Goal: Task Accomplishment & Management: Complete application form

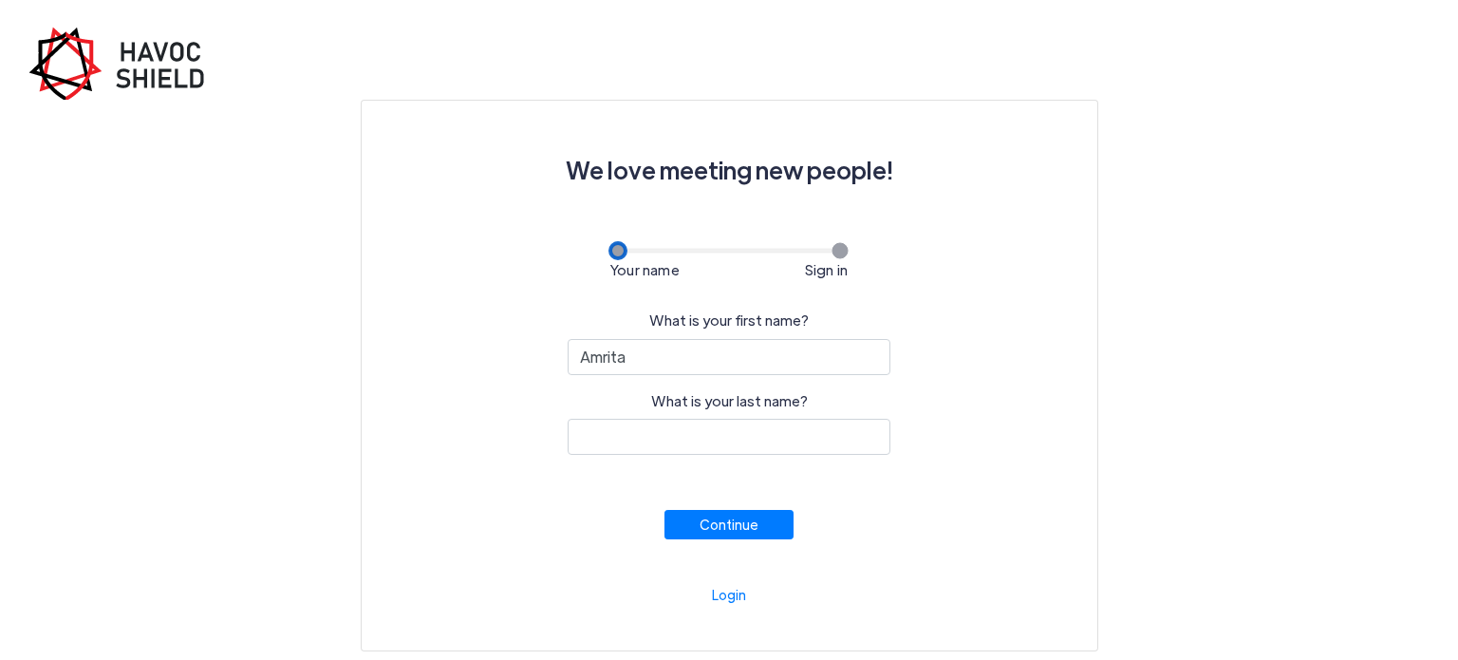
type input "Amrita"
click at [606, 437] on input "What is your last name?" at bounding box center [729, 437] width 323 height 36
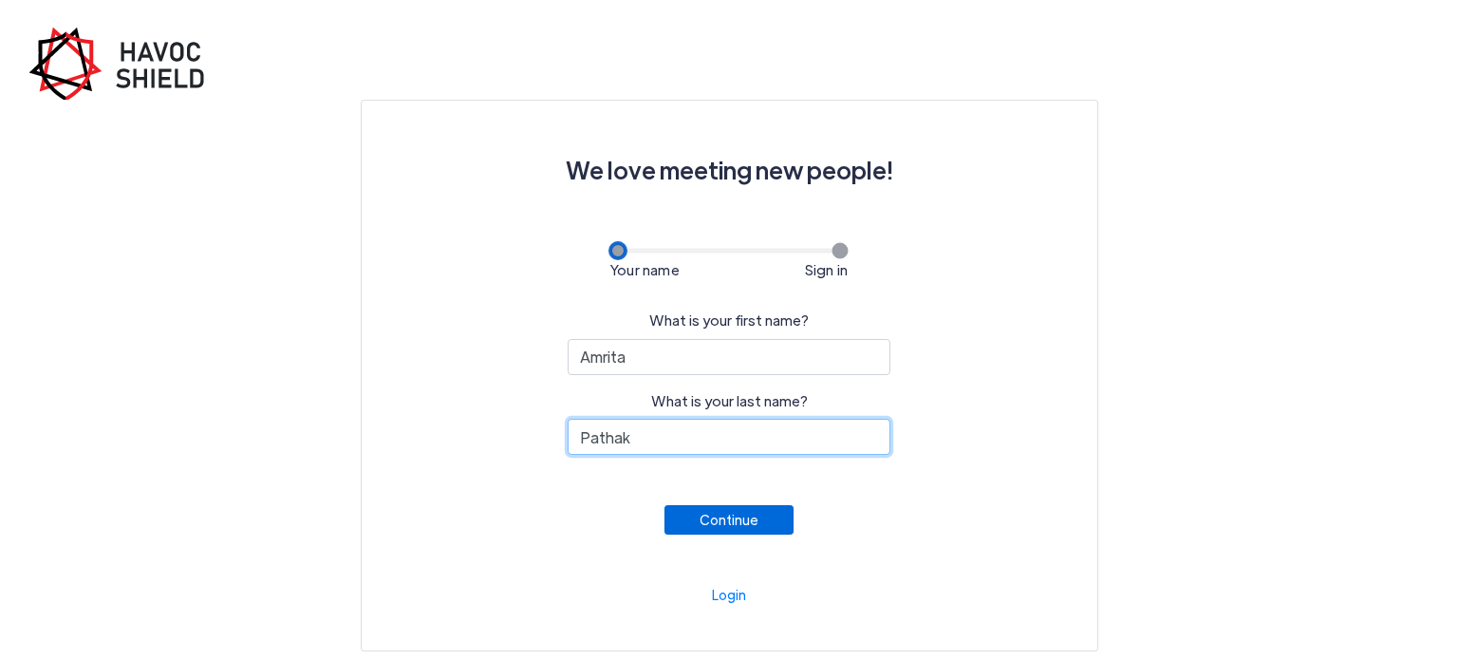
type input "Pathak"
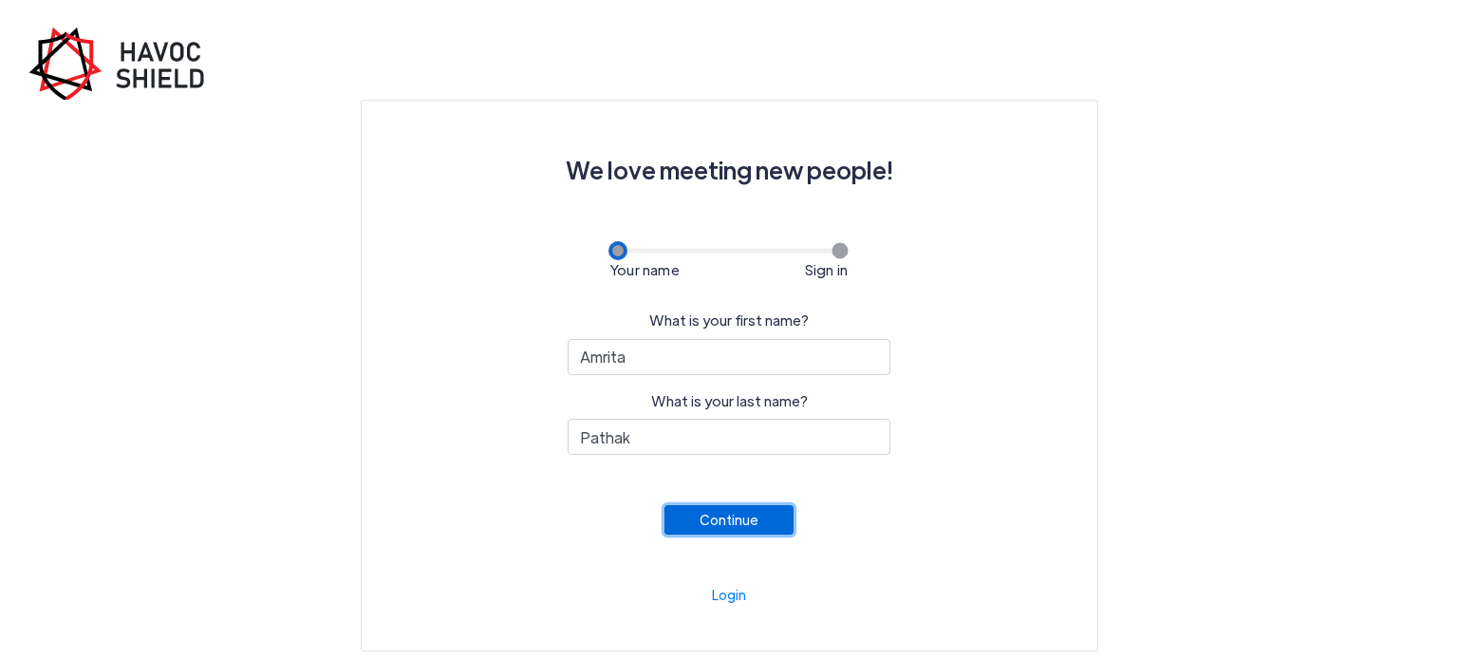
click at [759, 532] on button "Continue" at bounding box center [728, 519] width 129 height 29
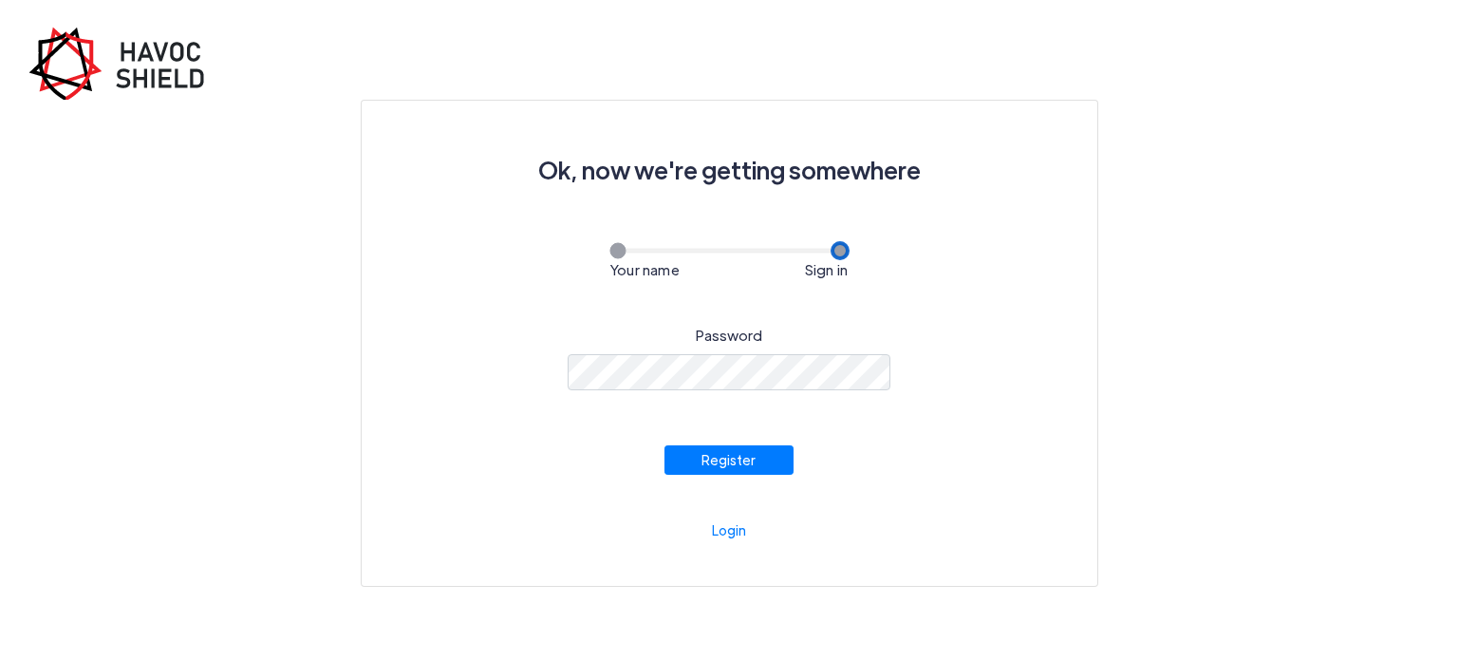
click at [1015, 408] on div "Password Register" at bounding box center [729, 391] width 644 height 165
click at [741, 461] on button "Register" at bounding box center [728, 454] width 129 height 29
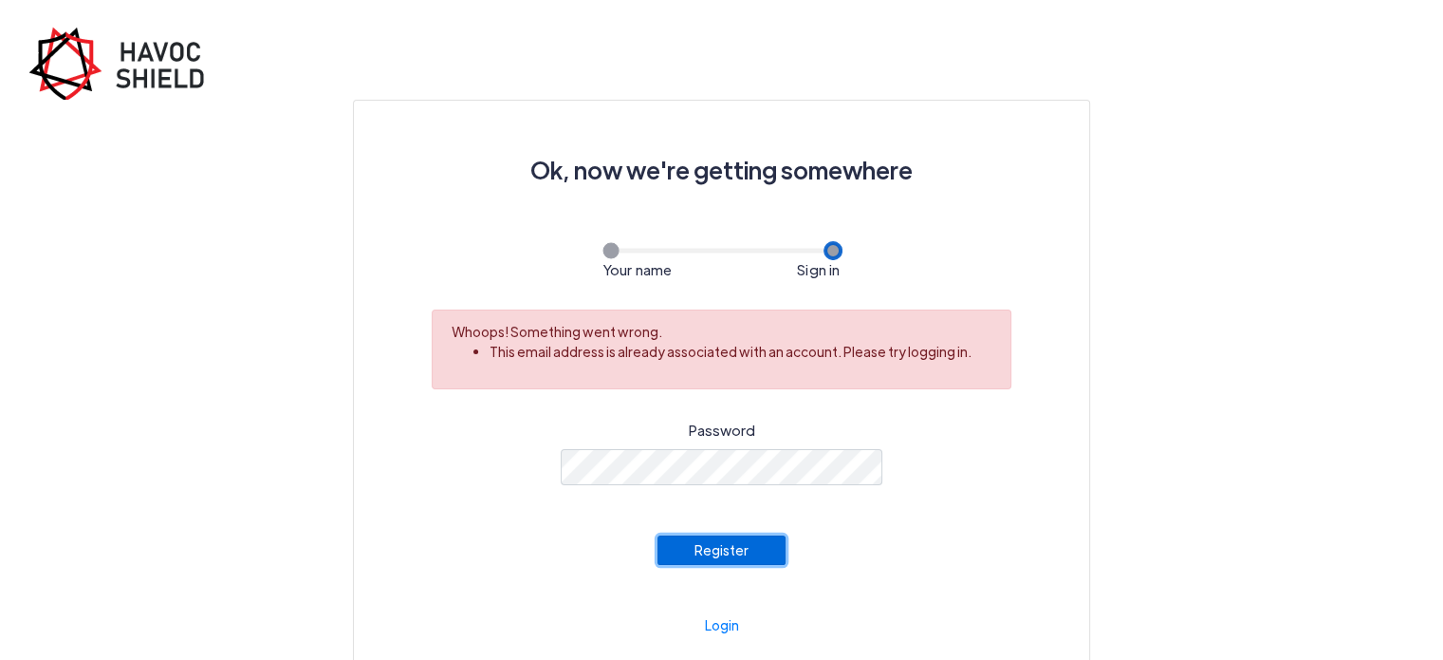
click at [738, 549] on button "Register" at bounding box center [722, 549] width 129 height 29
click at [720, 621] on link "Login" at bounding box center [722, 624] width 34 height 17
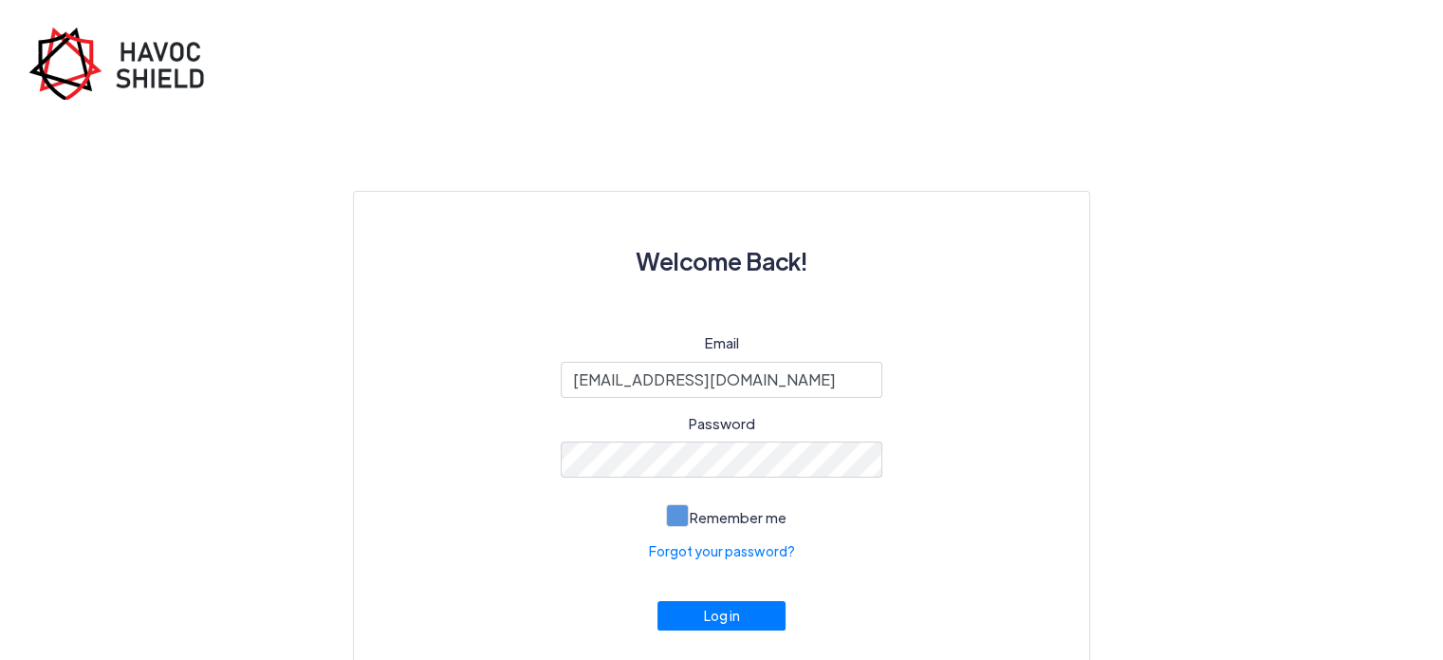
click at [682, 512] on span at bounding box center [677, 515] width 23 height 23
click at [0, 0] on input "Remember me" at bounding box center [0, 0] width 0 height 0
click at [741, 610] on button "Log in" at bounding box center [722, 610] width 129 height 29
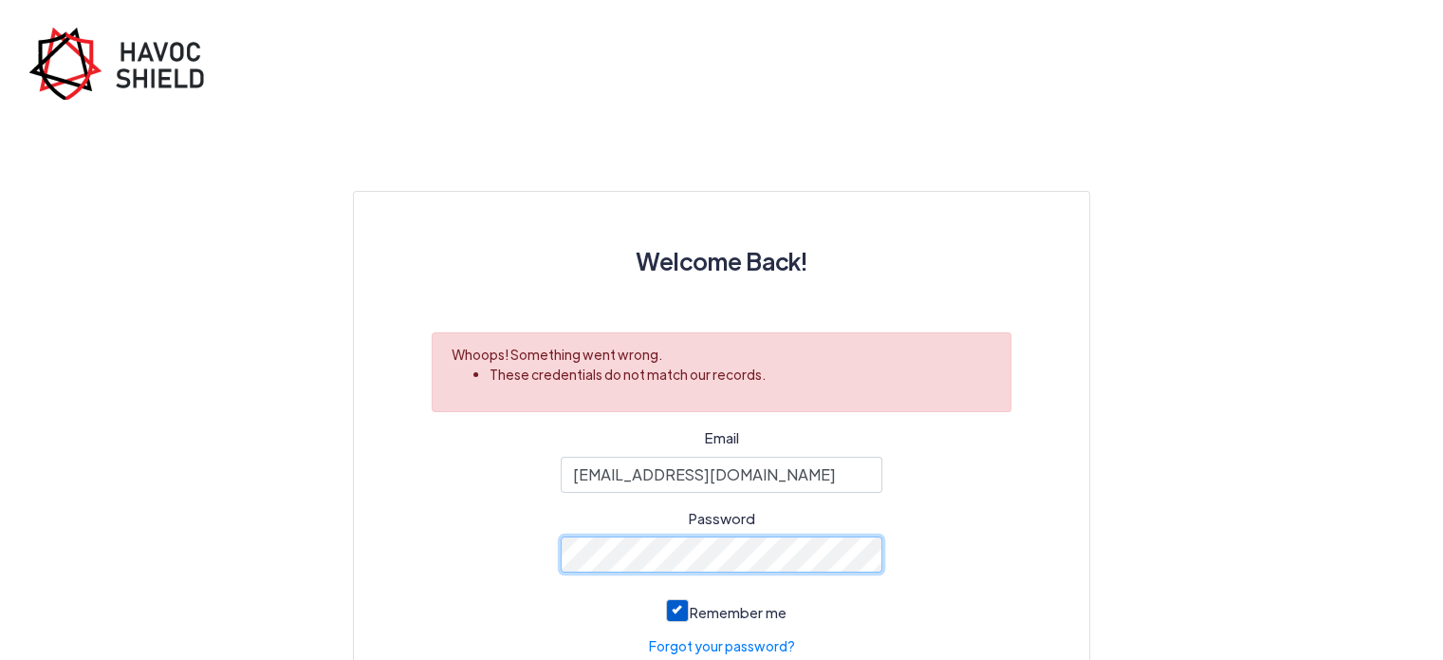
scroll to position [20, 0]
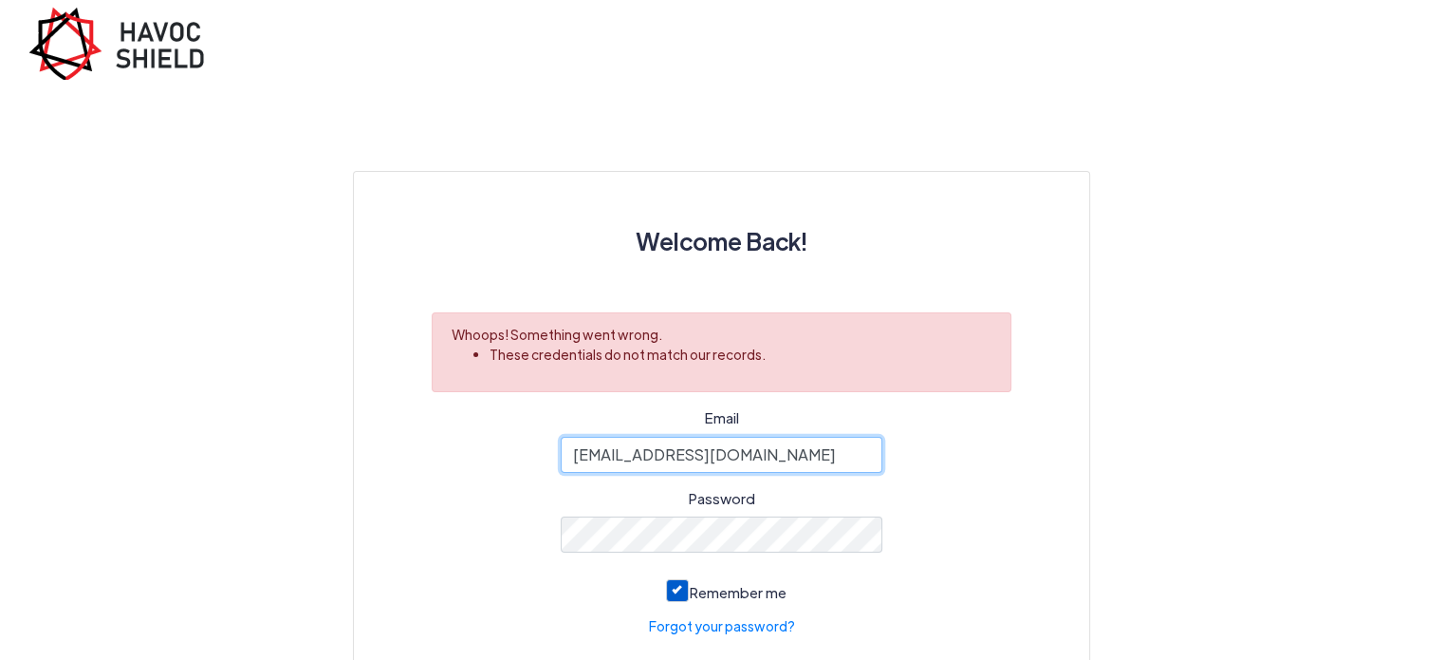
click at [778, 455] on input "amritapathak73@gmail.com" at bounding box center [722, 455] width 323 height 36
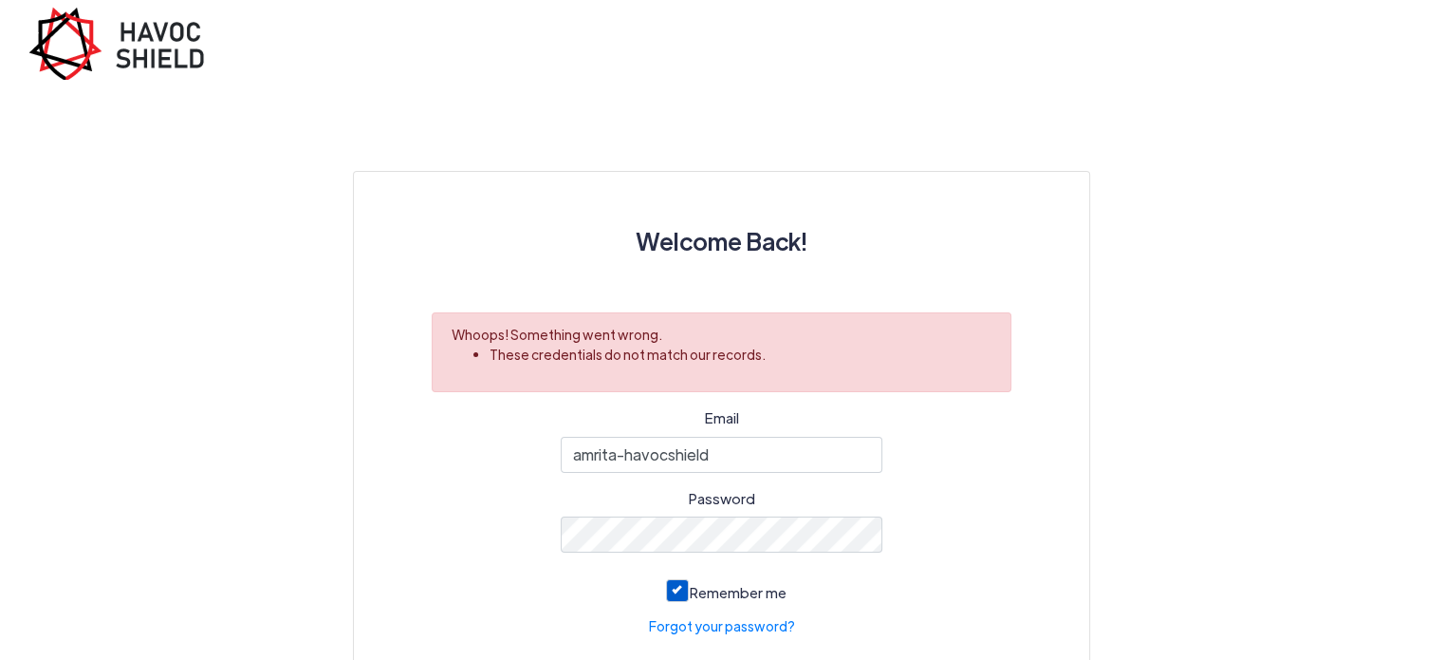
click at [929, 547] on div "Email amrita-havocshield Password Remember me Forgot your password? Log in" at bounding box center [722, 576] width 644 height 338
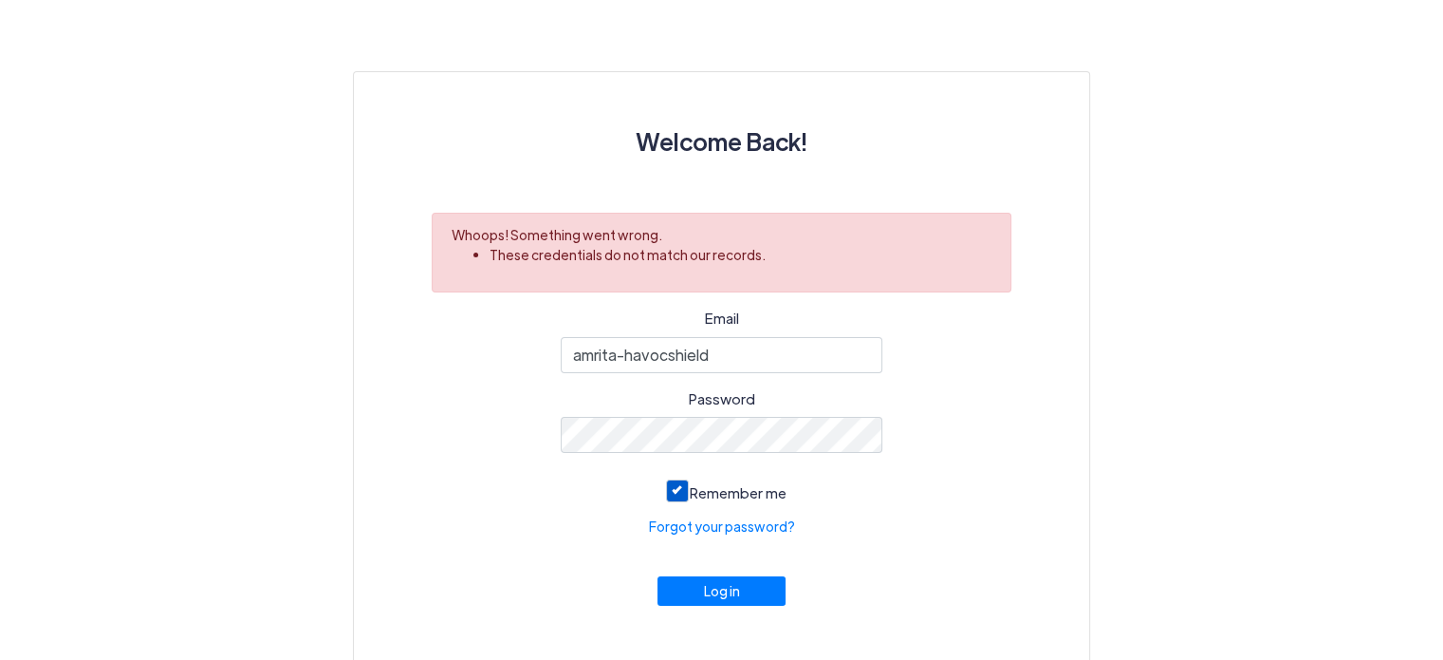
scroll to position [150, 0]
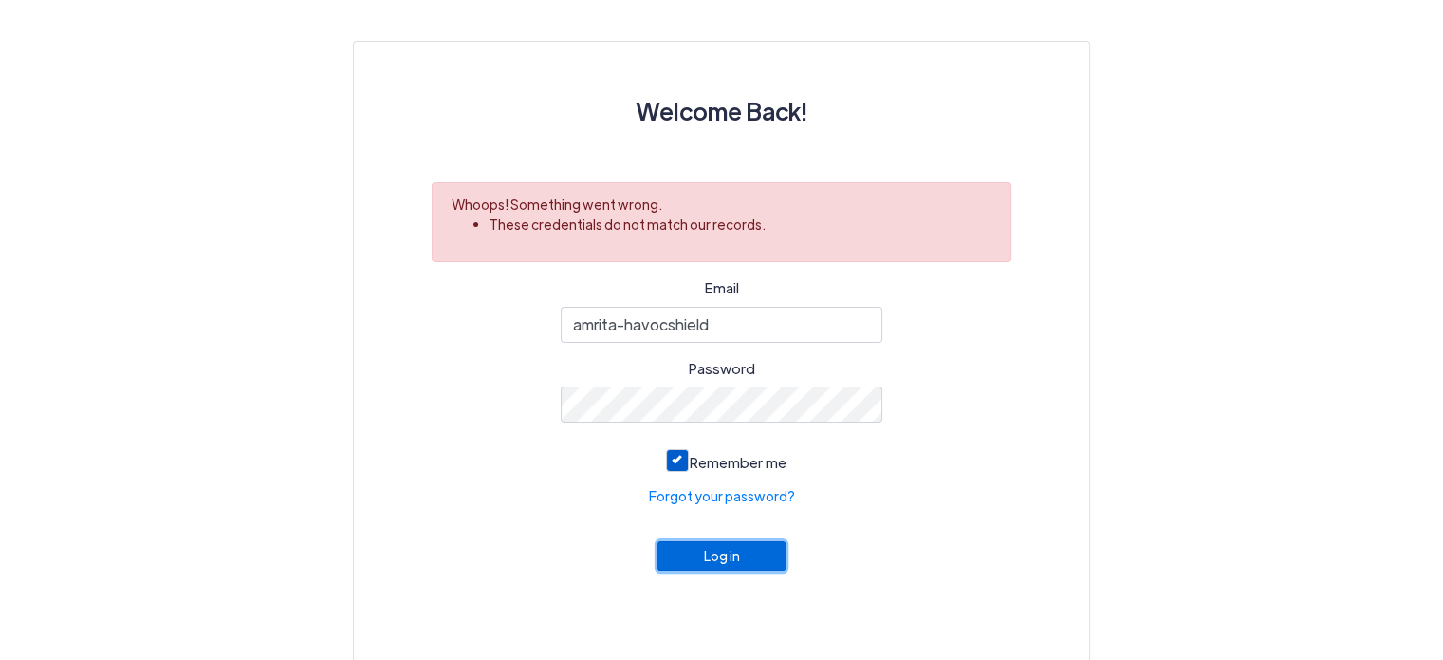
click at [717, 569] on button "Log in" at bounding box center [722, 555] width 129 height 29
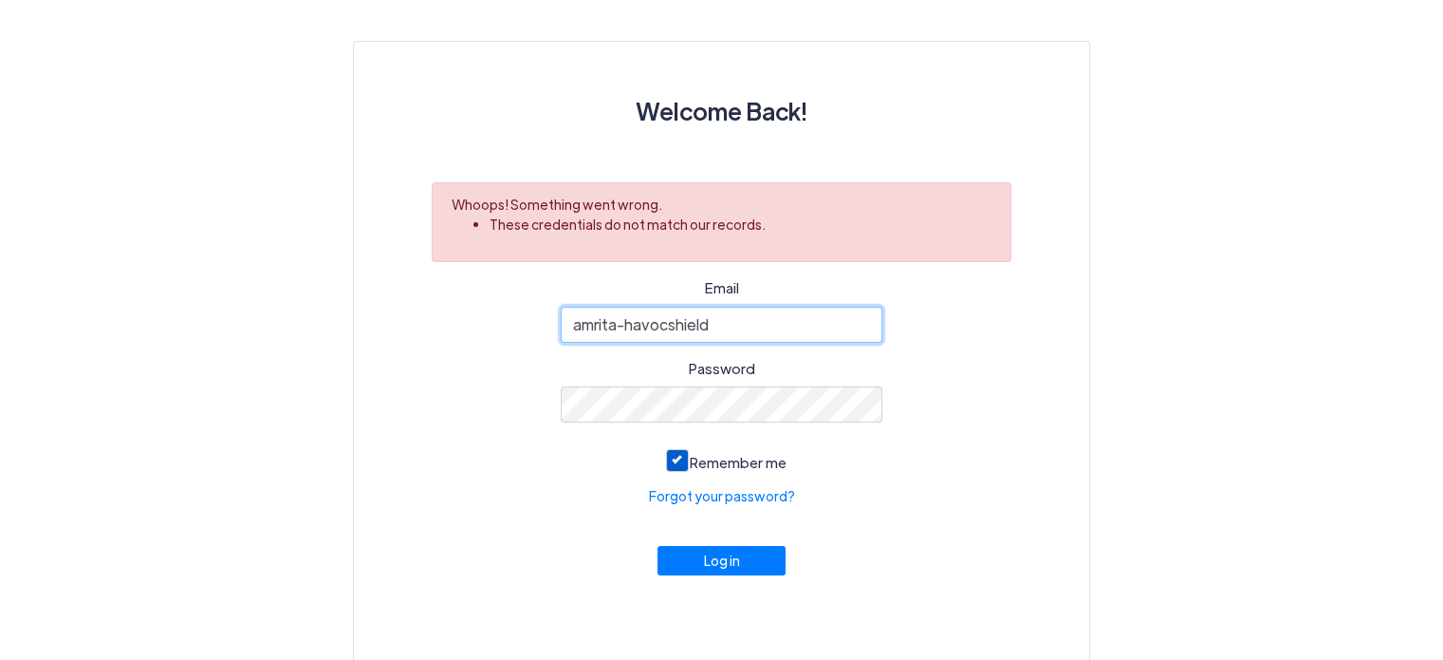
click at [729, 324] on input "amrita-havocshield" at bounding box center [722, 325] width 323 height 36
click at [937, 516] on div "Email amritapathak73@gmail.com Password Remember me Forgot your password? Log in" at bounding box center [722, 446] width 644 height 338
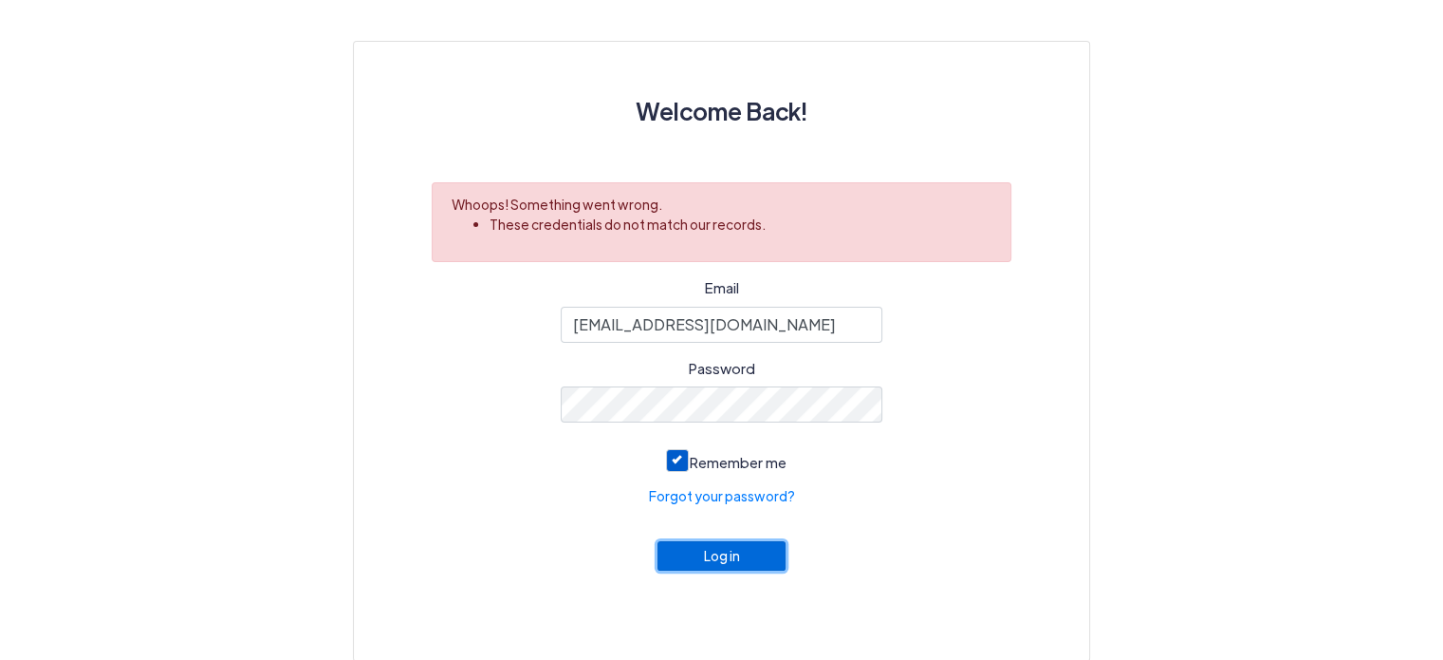
click at [707, 568] on button "Log in" at bounding box center [722, 555] width 129 height 29
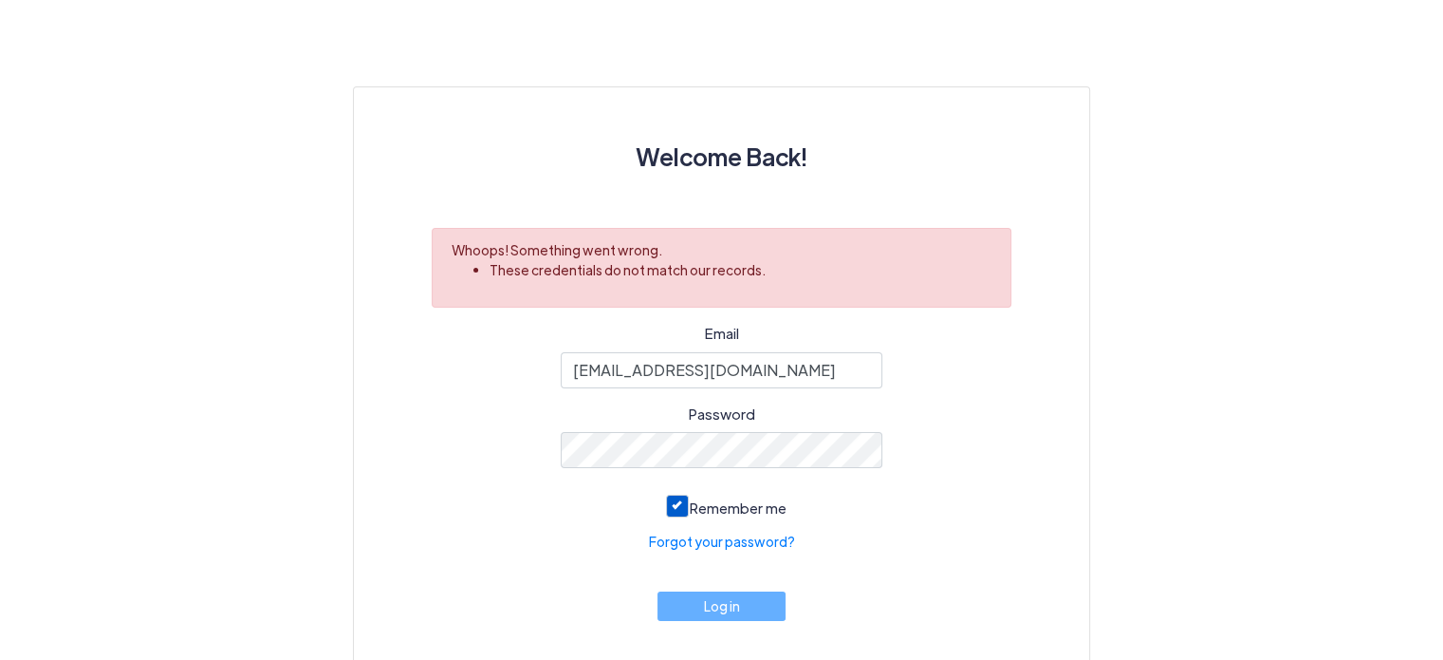
scroll to position [117, 0]
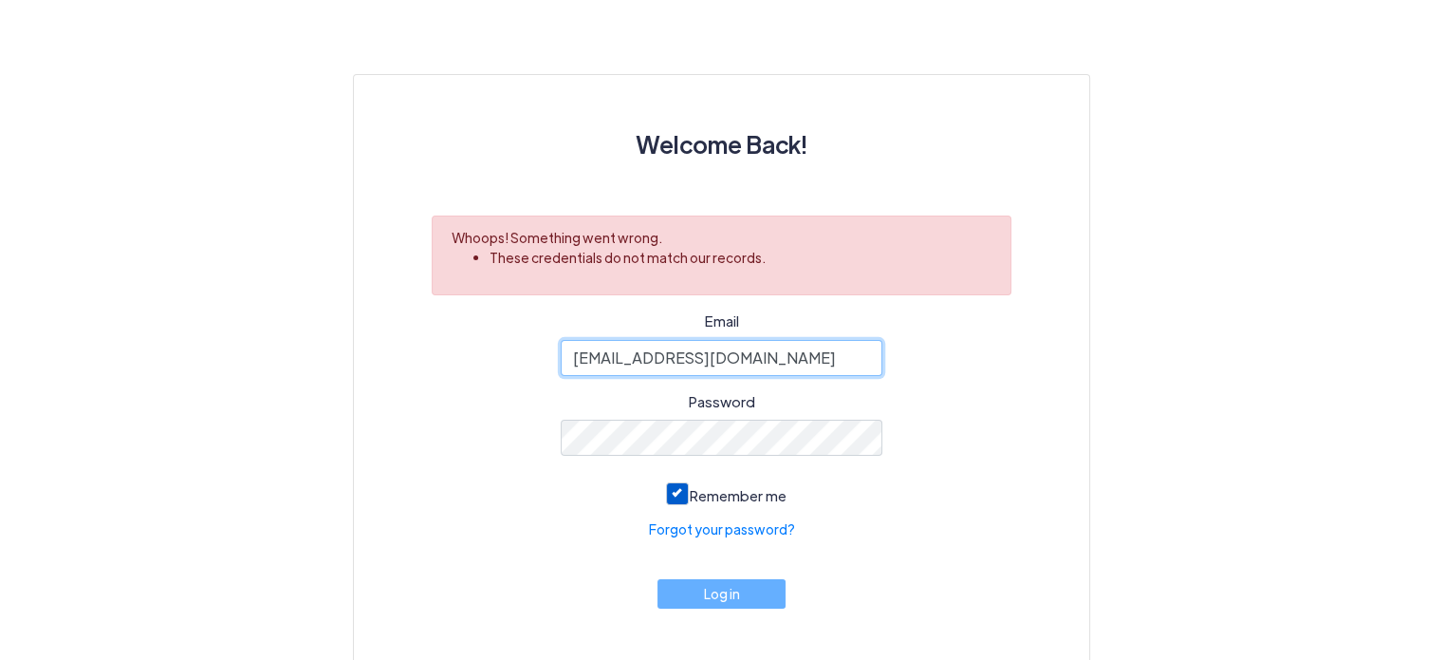
click at [809, 351] on input "amritapathak73@gmail.com" at bounding box center [722, 358] width 323 height 36
type input "cyber@ijk.international"
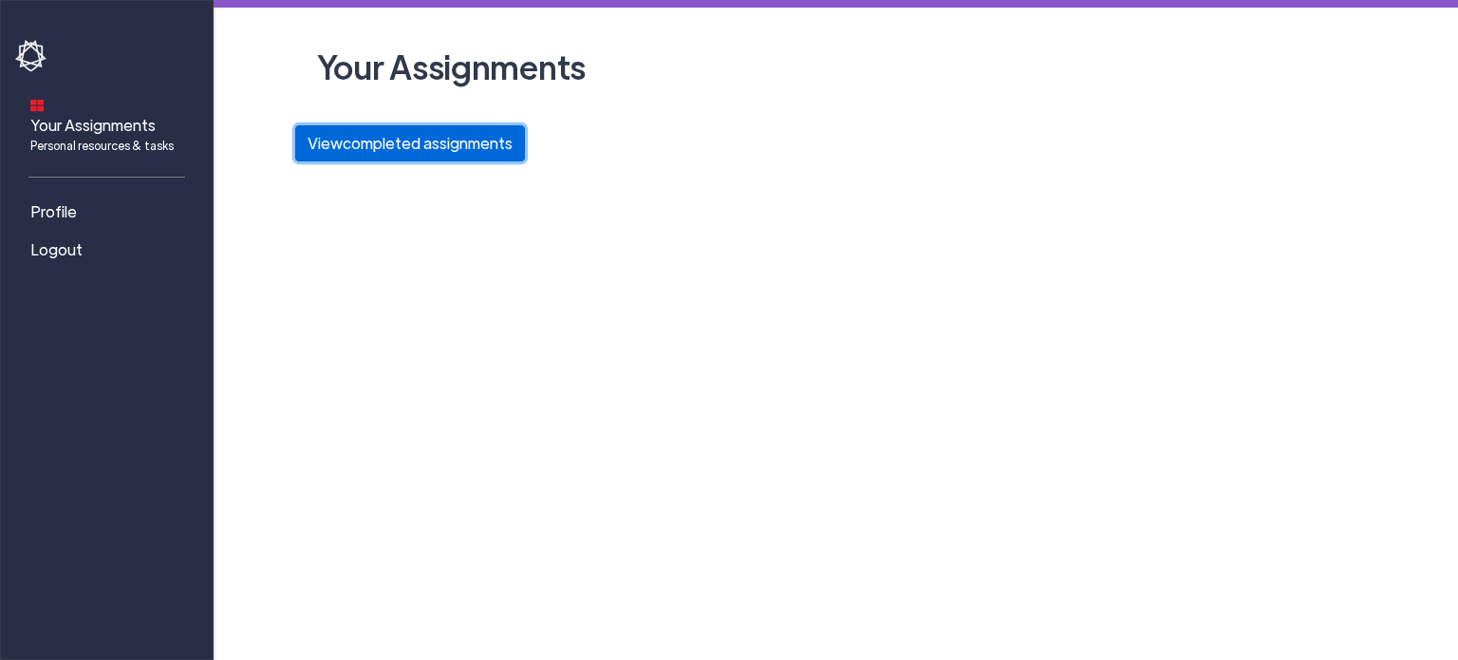
click at [452, 143] on button "View completed assignments" at bounding box center [410, 143] width 230 height 36
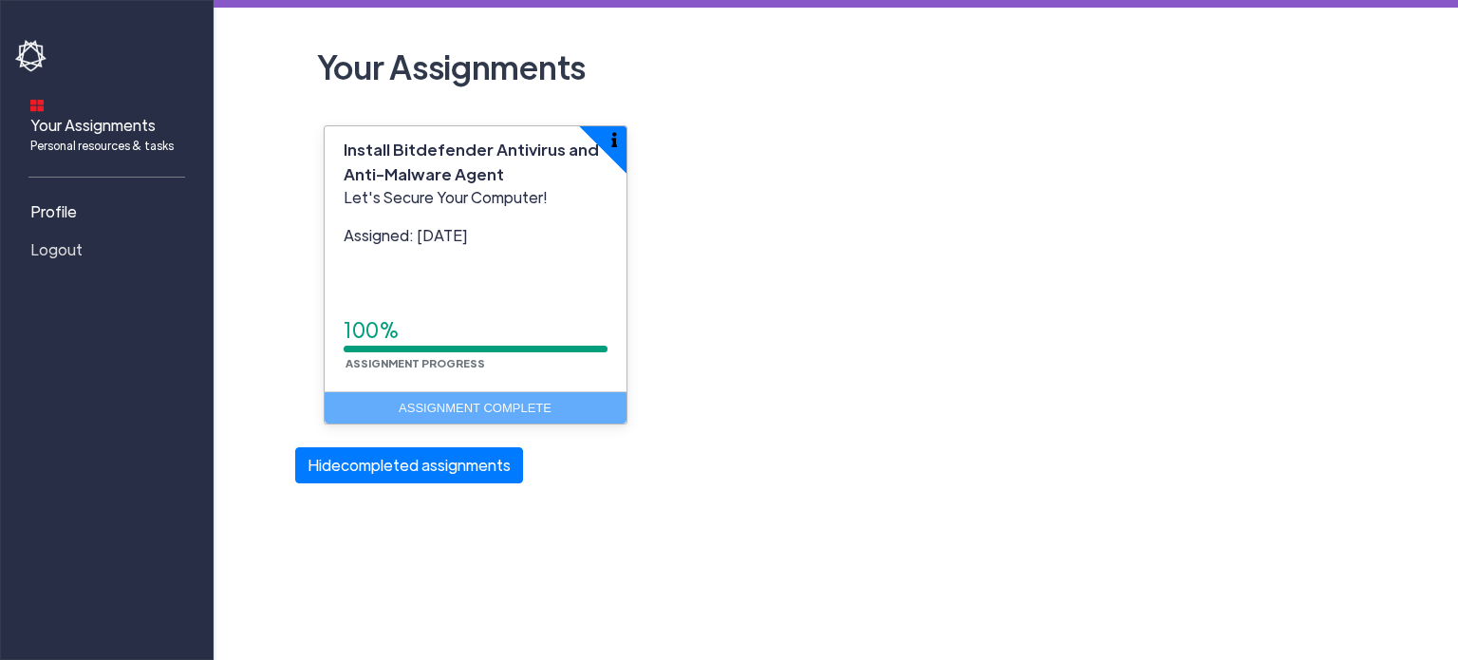
click at [64, 238] on span "Logout" at bounding box center [56, 249] width 52 height 23
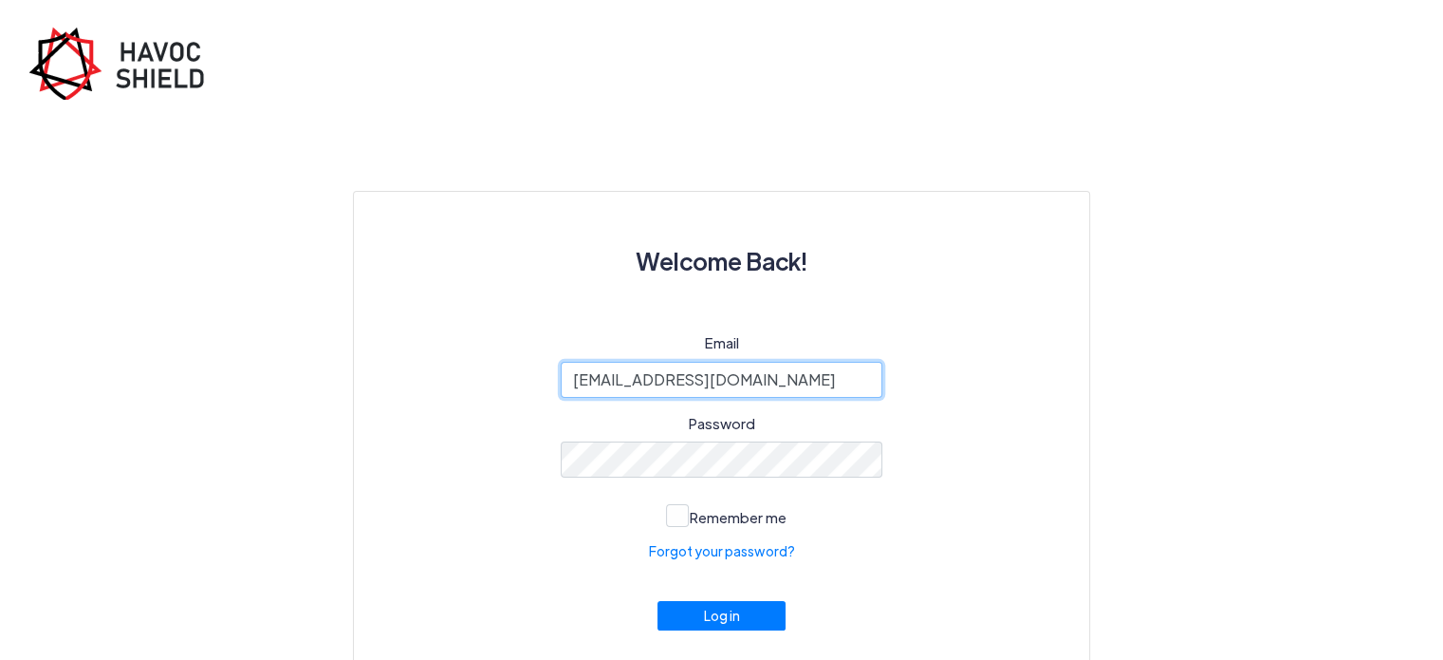
click at [789, 374] on input "amritapathak73@gmail.com" at bounding box center [722, 380] width 323 height 36
click at [1080, 418] on div "Welcome Back! Email amritapathak73@gmail.com Password Remember me Forgot your p…" at bounding box center [721, 454] width 737 height 526
click at [960, 445] on div "Email amritapathak73@gmail.com Password Remember me Forgot your password? Log in" at bounding box center [722, 501] width 644 height 338
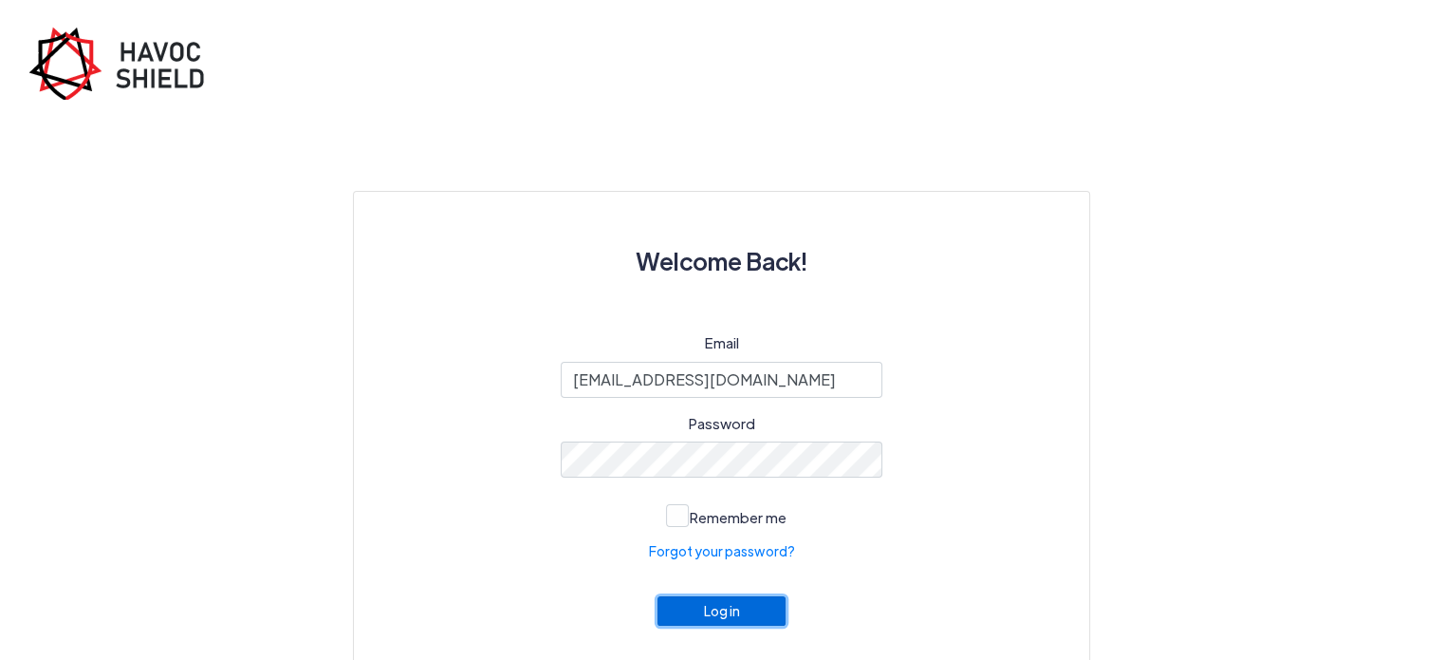
click at [713, 614] on button "Log in" at bounding box center [722, 610] width 129 height 29
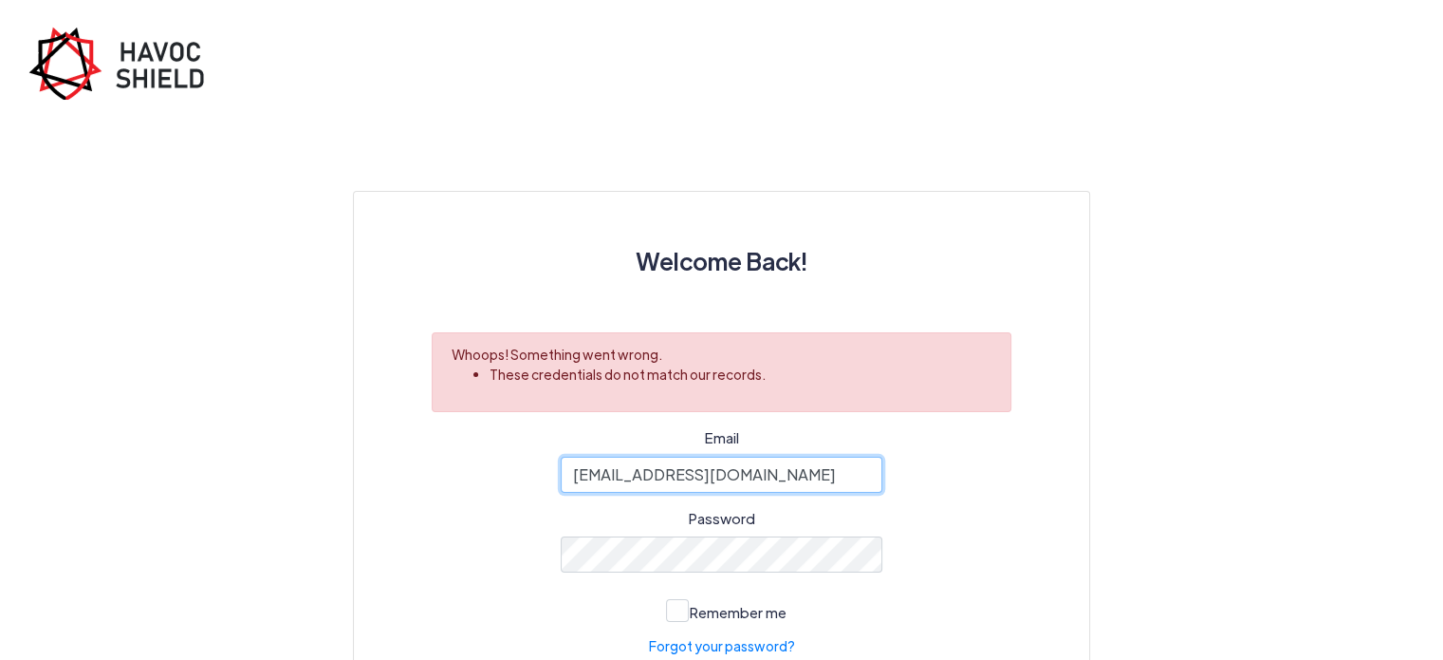
click at [817, 475] on input "amritapathak73@gmail.com" at bounding box center [722, 474] width 323 height 36
type input "a"
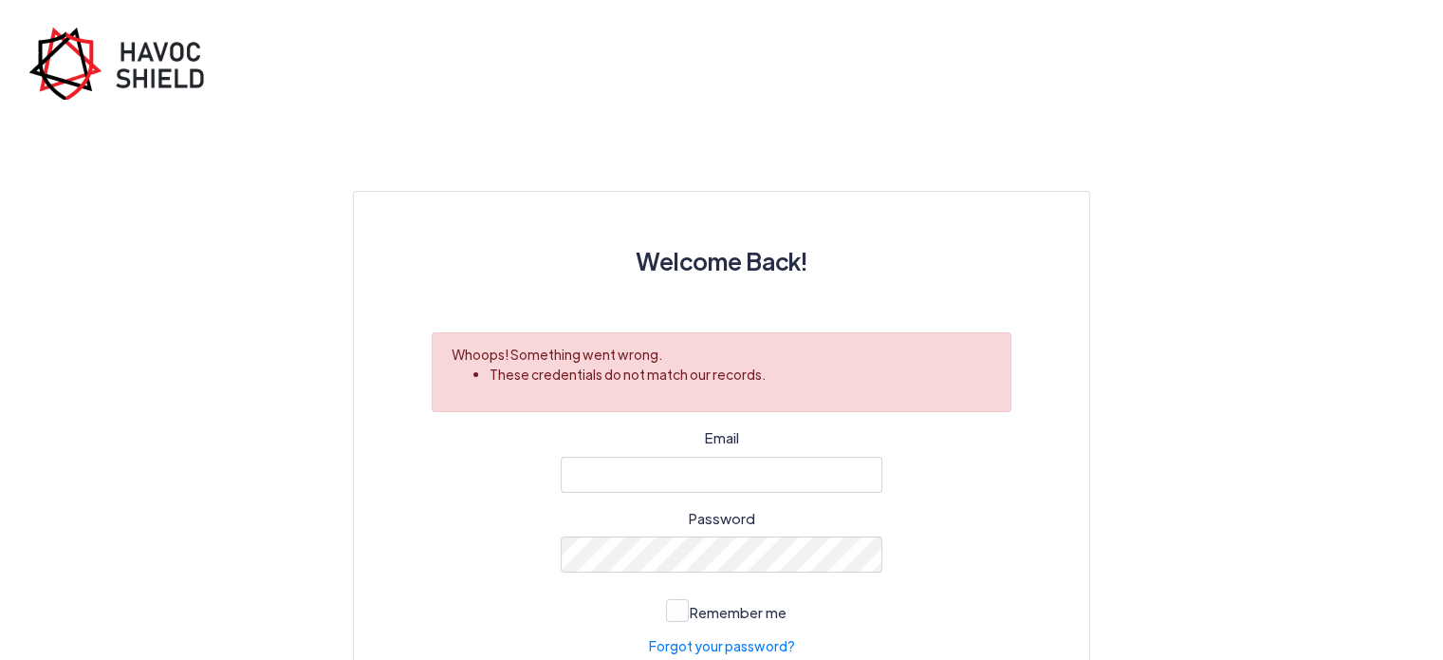
click at [990, 504] on div "Email Password Remember me Forgot your password? Log in" at bounding box center [722, 596] width 644 height 338
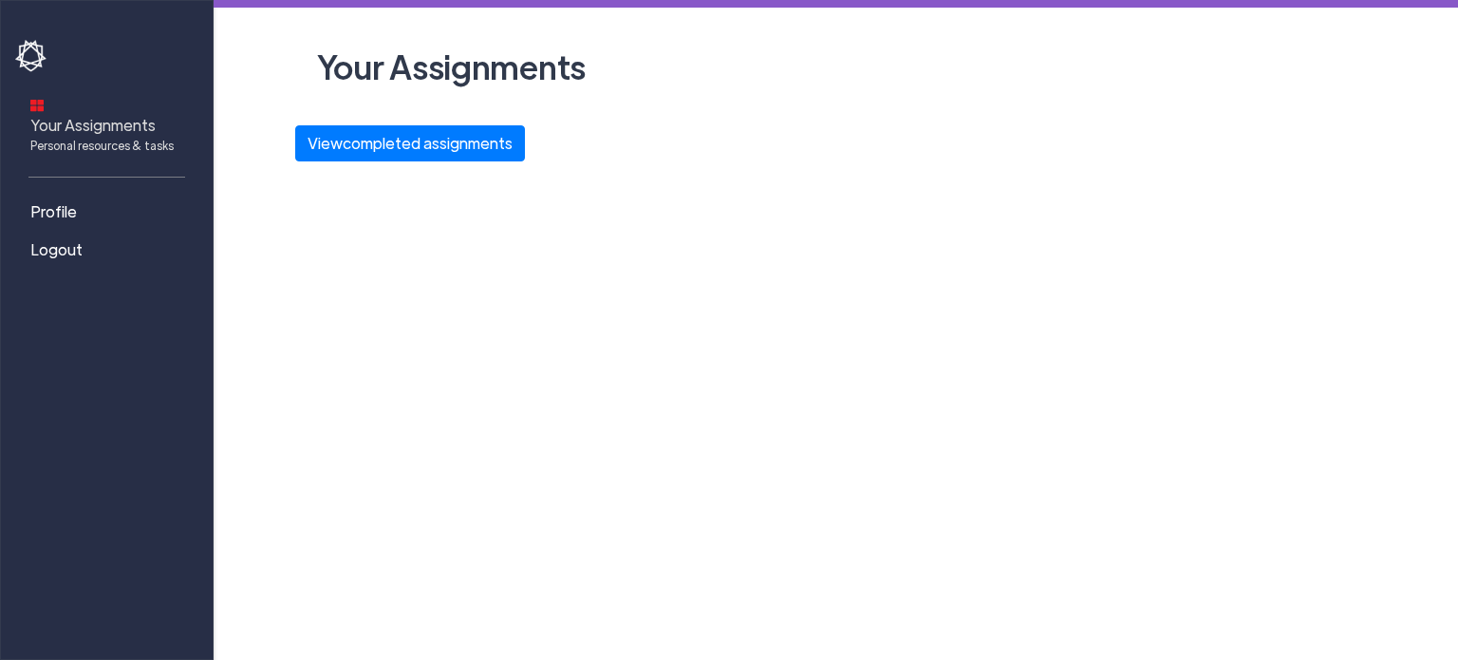
click at [112, 114] on span "Your Assignments Personal resources & tasks" at bounding box center [101, 134] width 143 height 40
click at [347, 140] on button "View completed assignments" at bounding box center [410, 143] width 230 height 36
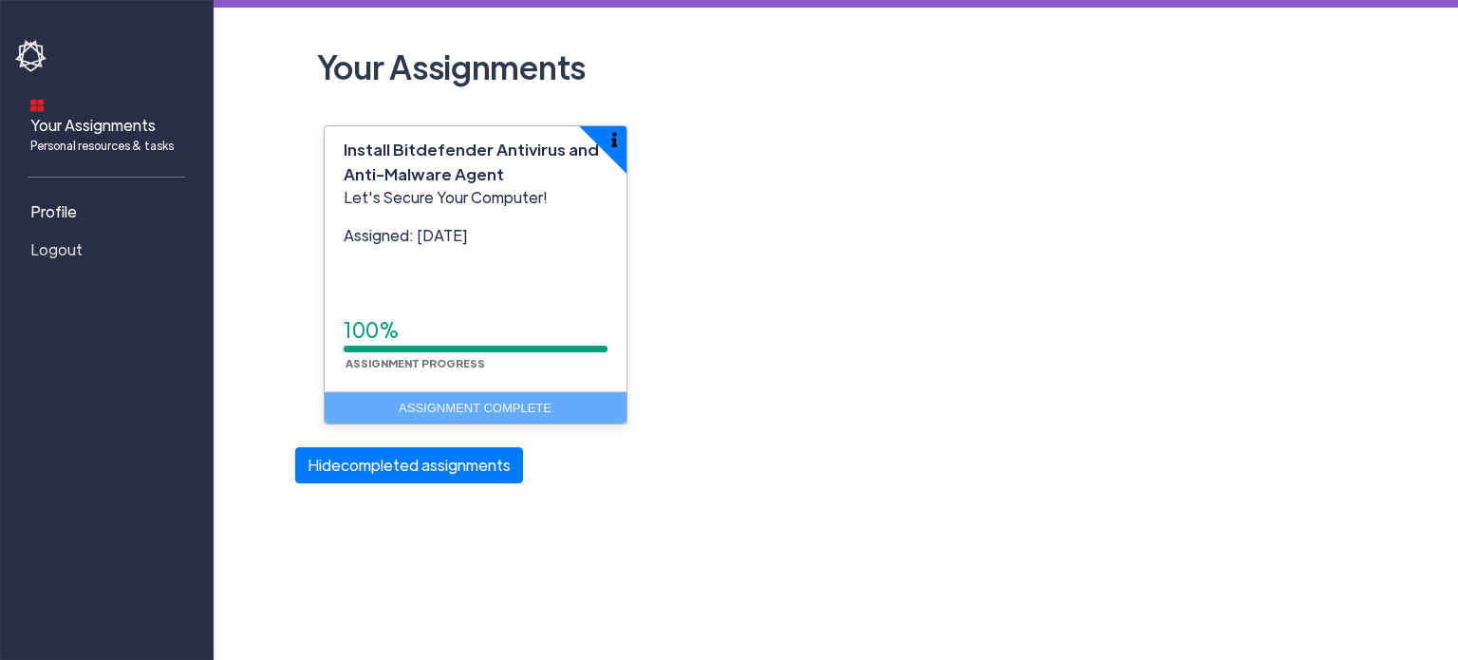
click at [45, 238] on span "Logout" at bounding box center [56, 249] width 52 height 23
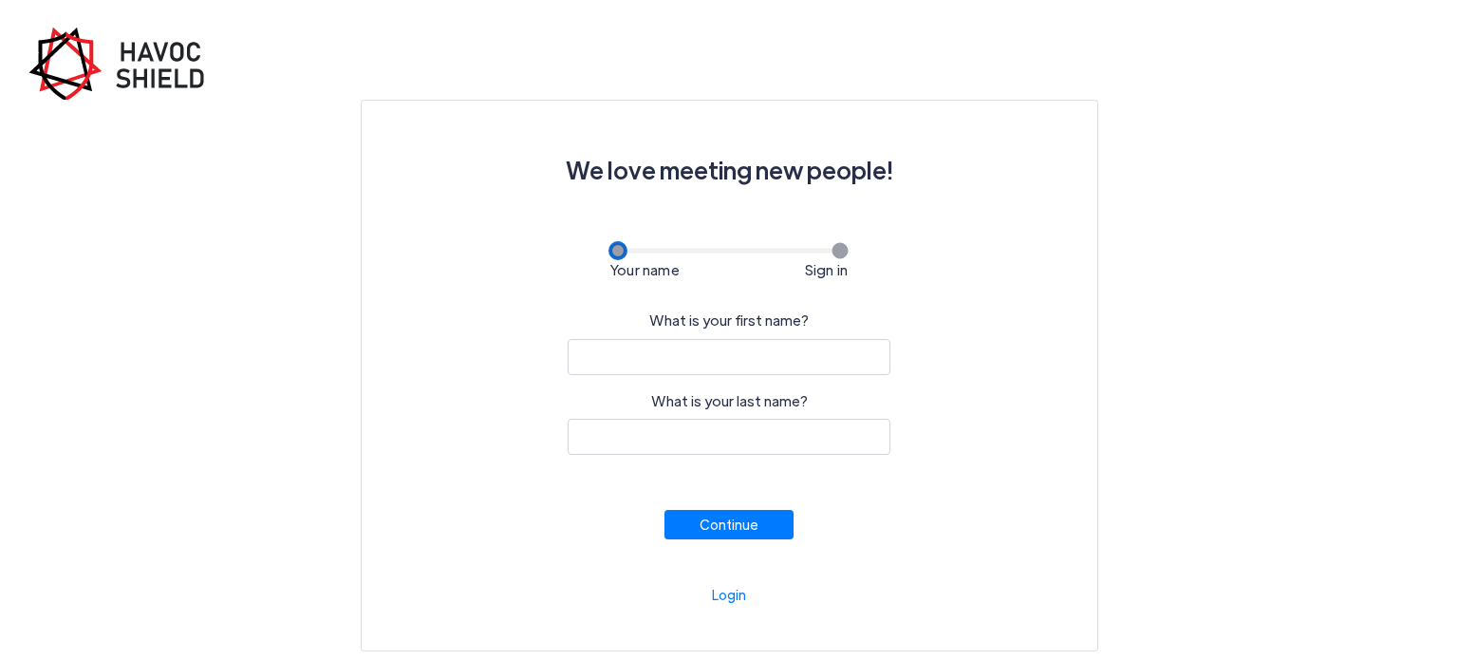
click at [773, 360] on input "What is your first name?" at bounding box center [729, 357] width 323 height 36
type input "Amrita"
click at [682, 437] on input "What is your last name?" at bounding box center [729, 437] width 323 height 36
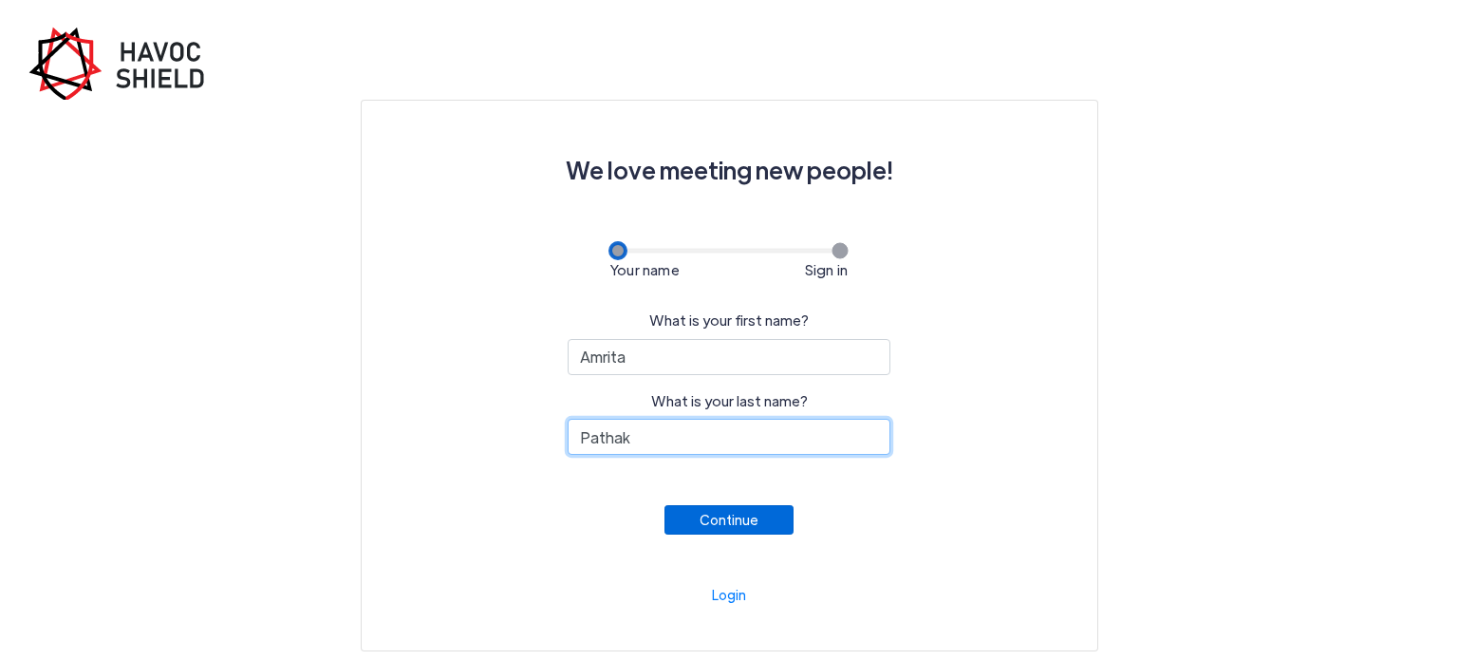
type input "Pathak"
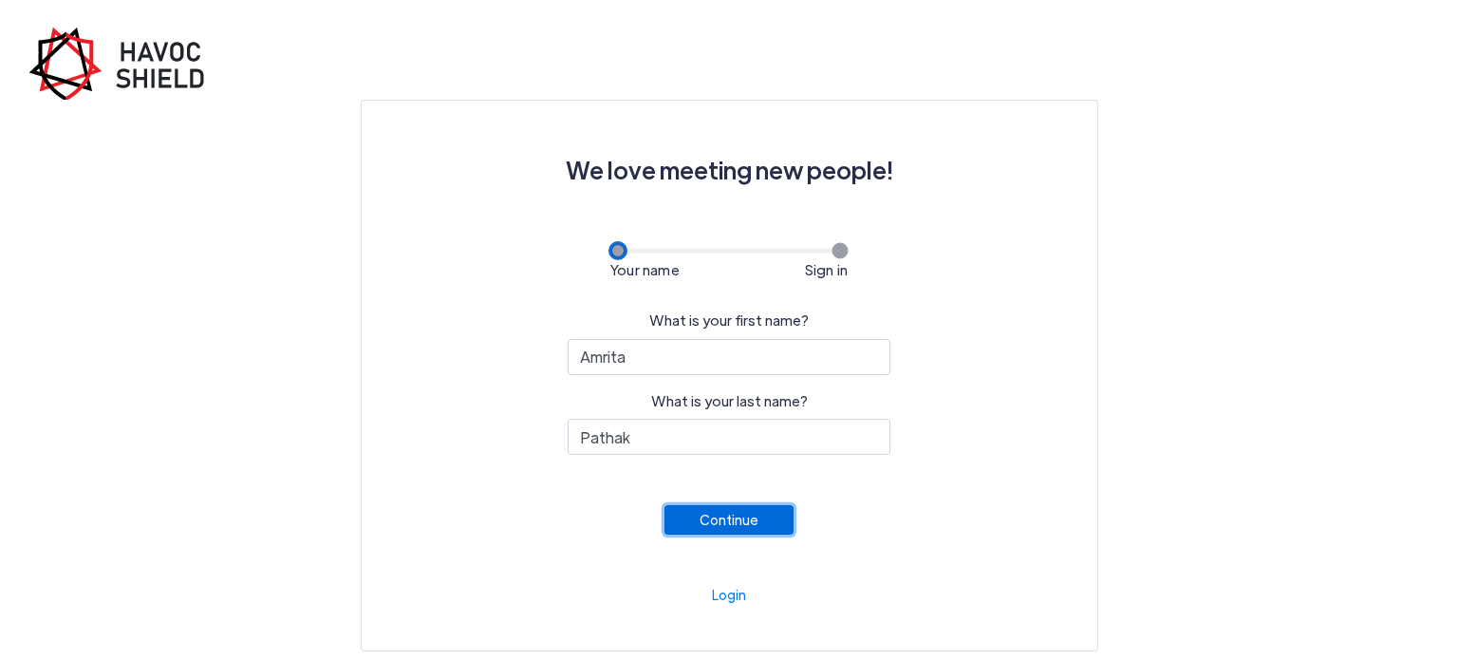
click at [759, 524] on button "Continue" at bounding box center [728, 519] width 129 height 29
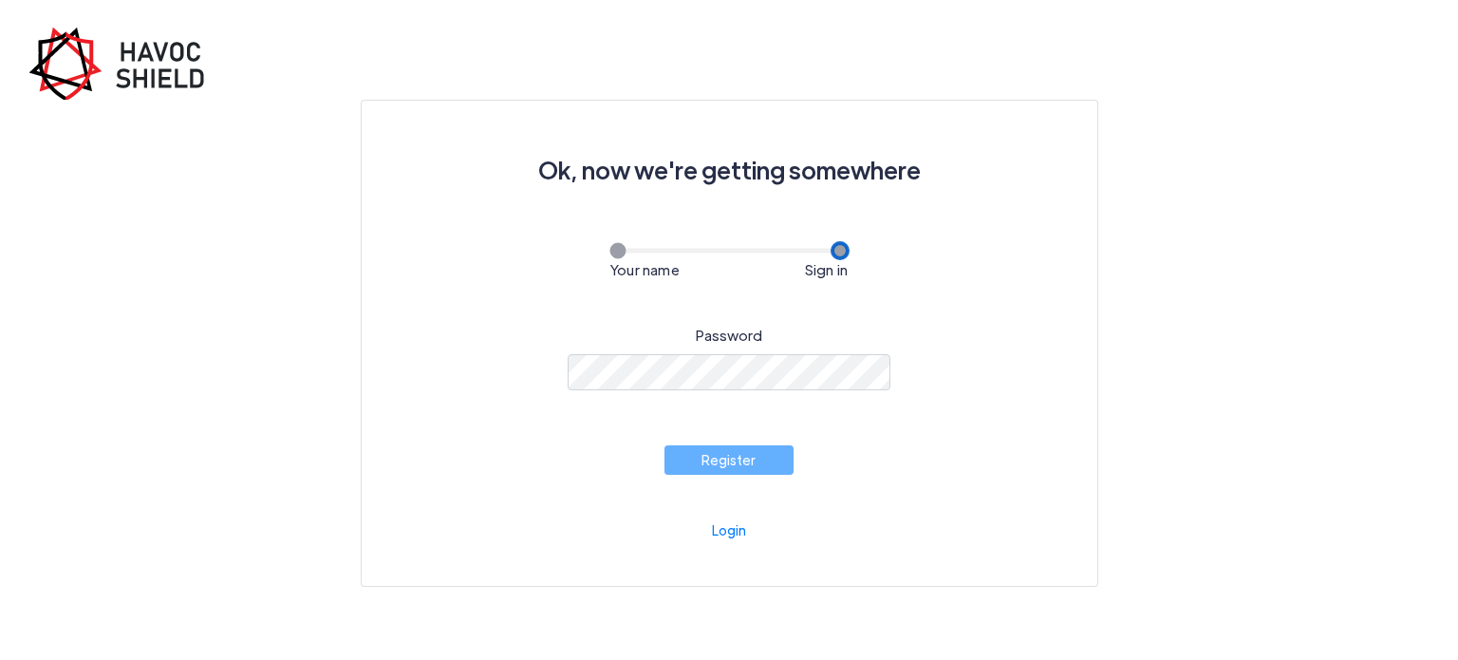
click at [429, 451] on div "Password Register" at bounding box center [729, 391] width 644 height 165
click at [740, 458] on button "Register" at bounding box center [728, 454] width 129 height 29
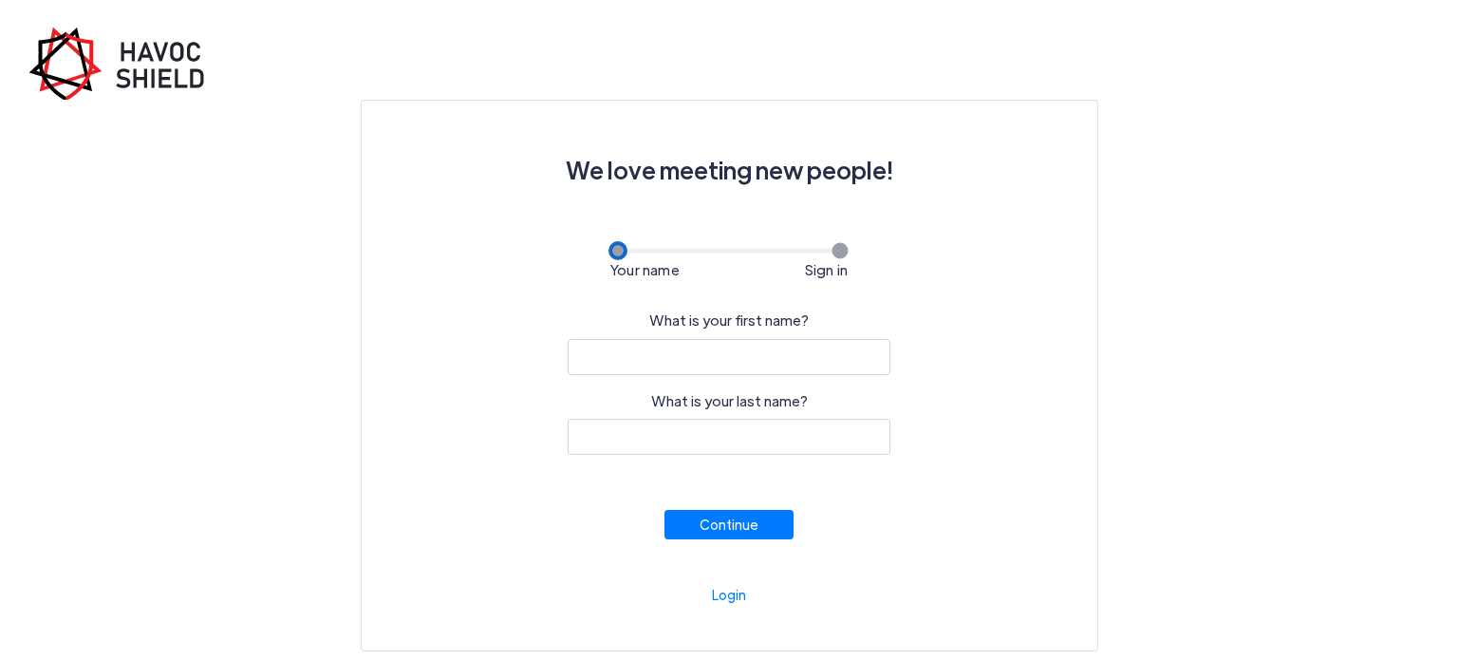
click at [727, 351] on input "What is your first name?" at bounding box center [729, 357] width 323 height 36
click at [1025, 287] on form "Your name Sign in What is your first name? What is your last name? Continue" at bounding box center [729, 390] width 644 height 298
click at [703, 346] on input "What is your first name?" at bounding box center [729, 357] width 323 height 36
click at [810, 358] on input "What is your first name?" at bounding box center [729, 357] width 323 height 36
